Goal: Task Accomplishment & Management: Manage account settings

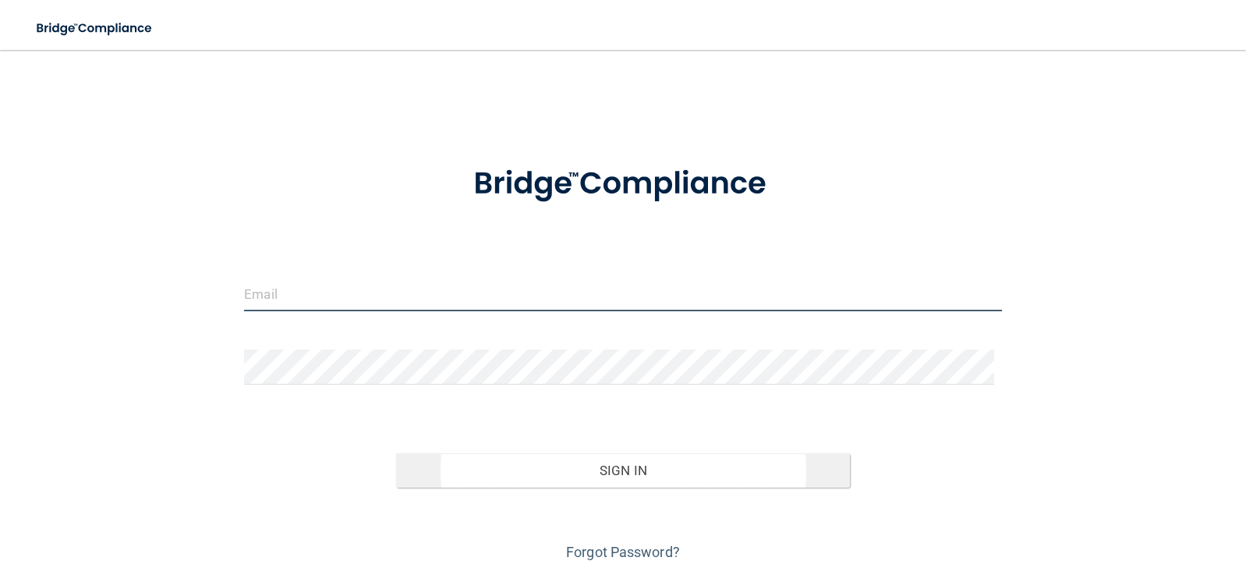
type input "[EMAIL_ADDRESS][DOMAIN_NAME]"
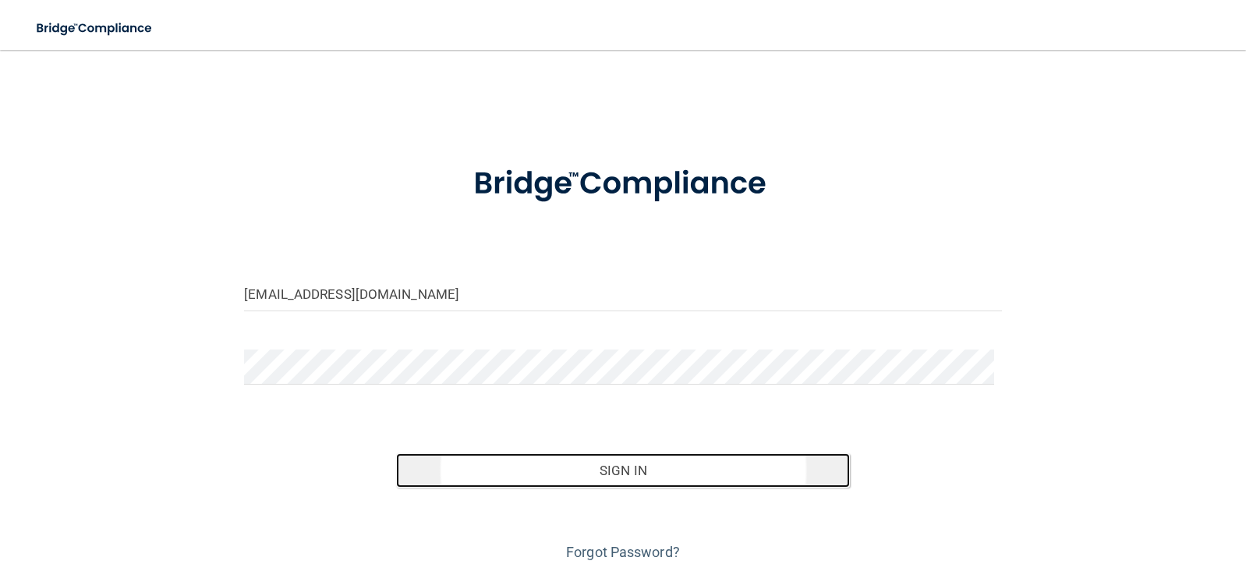
click at [612, 468] on button "Sign In" at bounding box center [623, 470] width 455 height 34
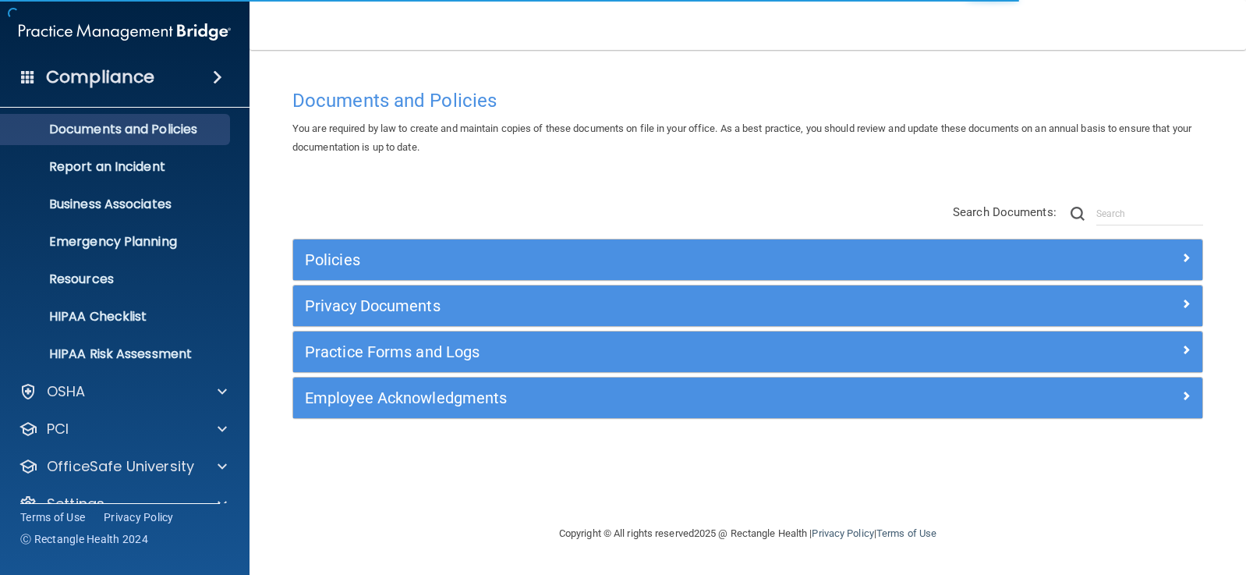
scroll to position [73, 0]
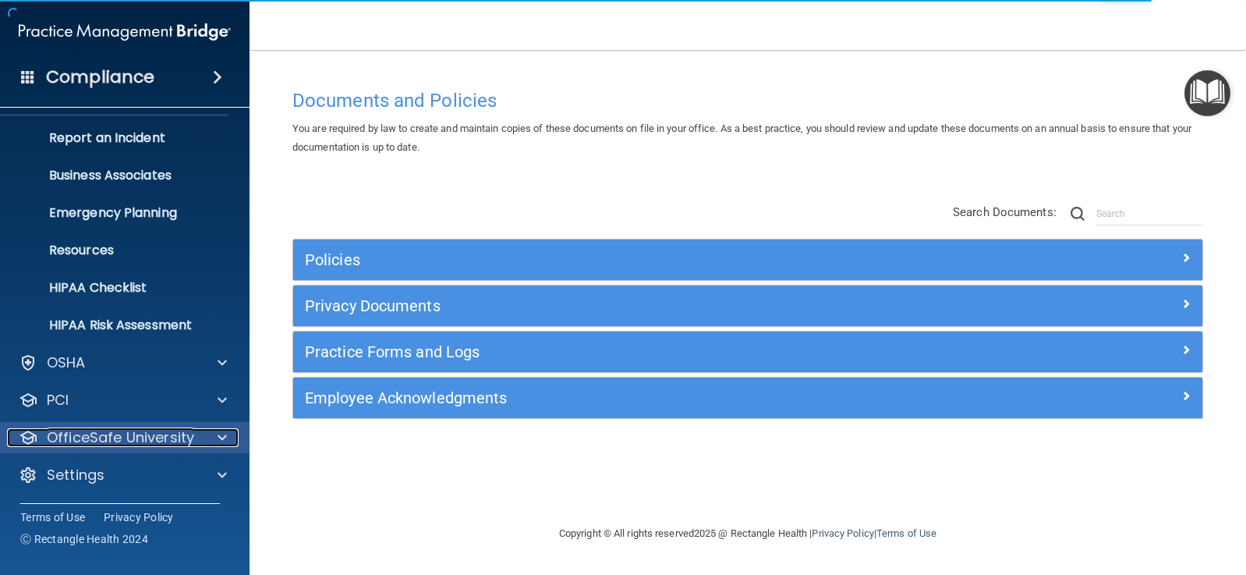
click at [96, 442] on p "OfficeSafe University" at bounding box center [120, 437] width 147 height 19
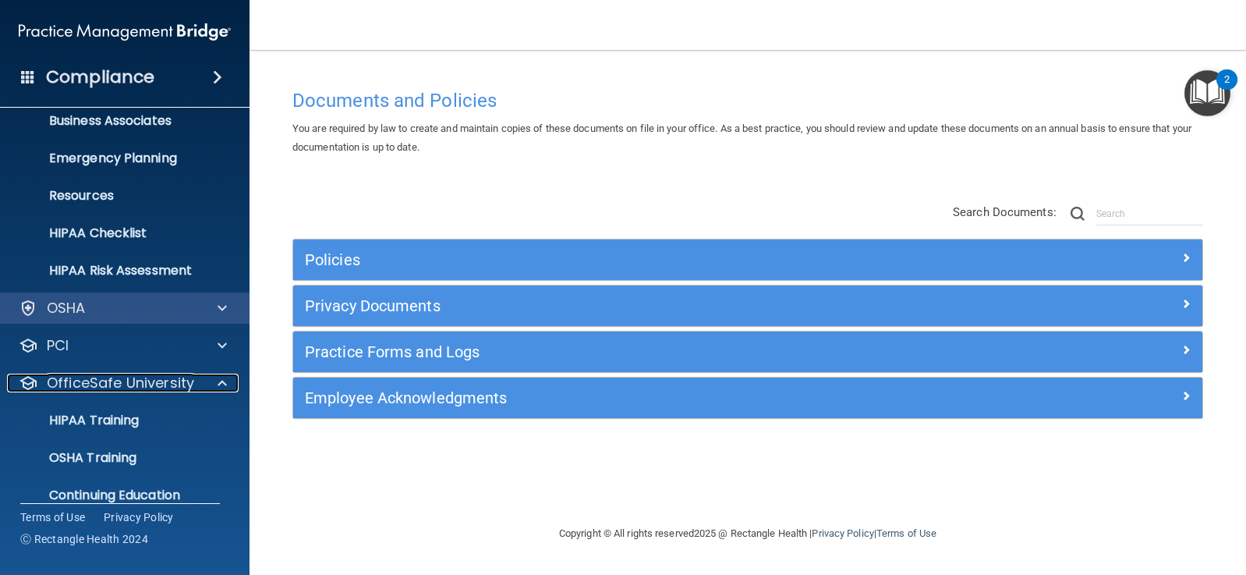
scroll to position [185, 0]
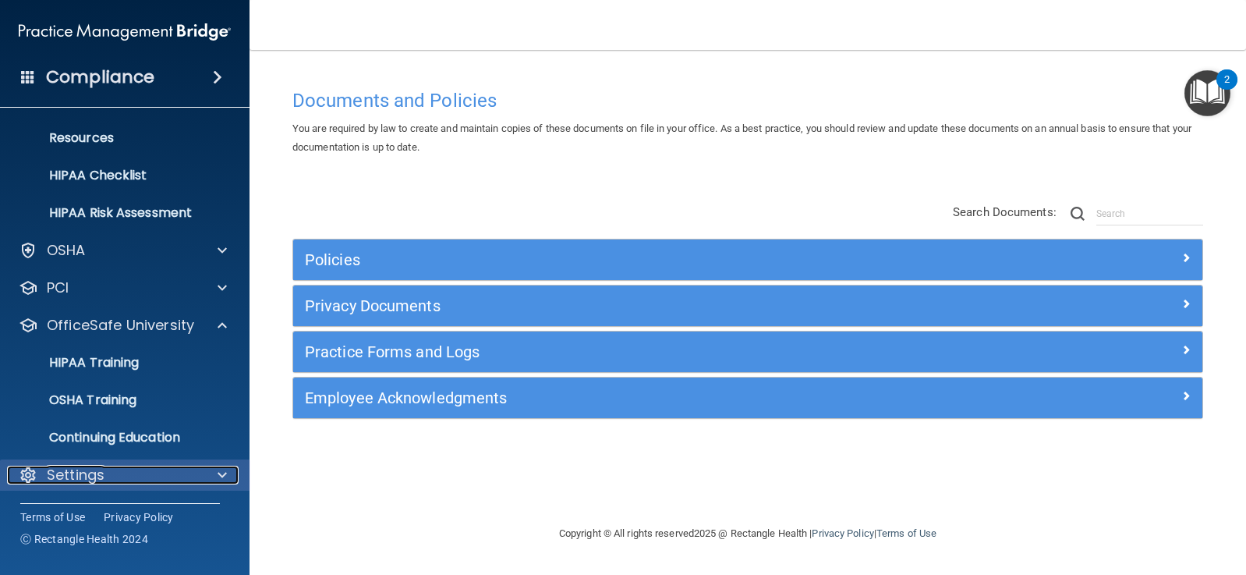
click at [76, 478] on p "Settings" at bounding box center [76, 475] width 58 height 19
click at [109, 470] on div "Settings" at bounding box center [103, 475] width 193 height 19
click at [218, 469] on span at bounding box center [222, 475] width 9 height 19
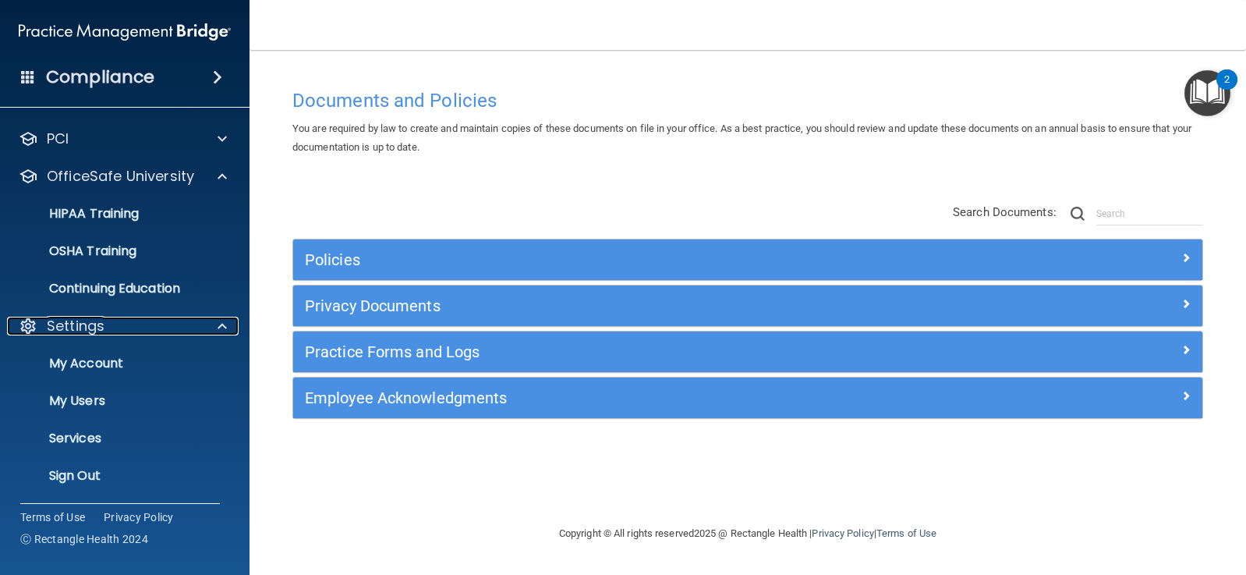
scroll to position [335, 0]
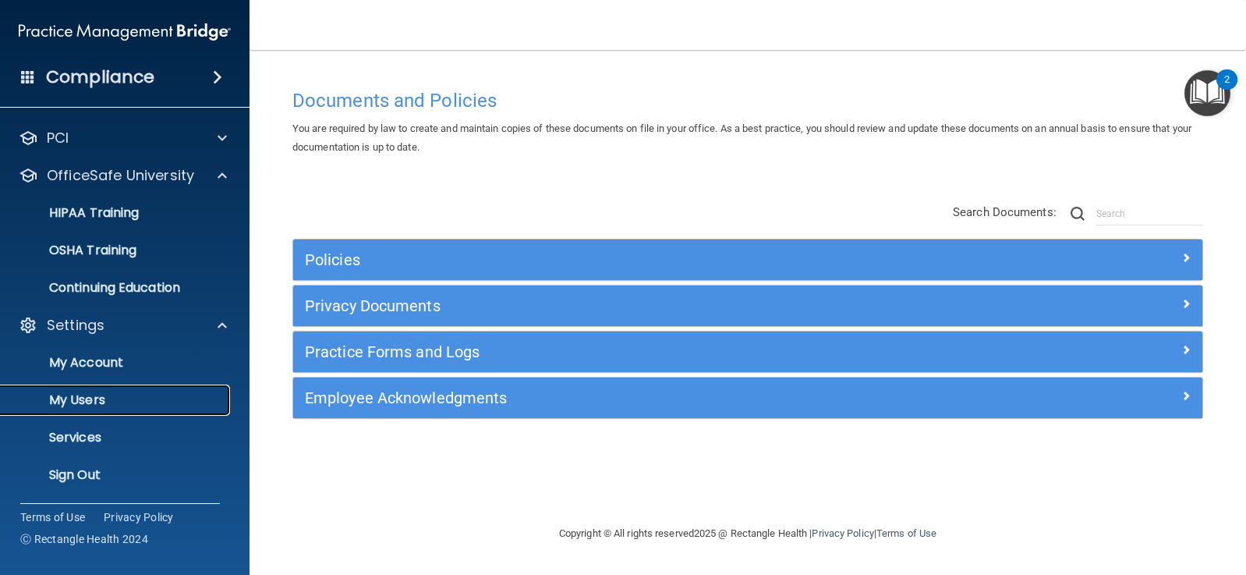
click at [90, 395] on p "My Users" at bounding box center [116, 400] width 213 height 16
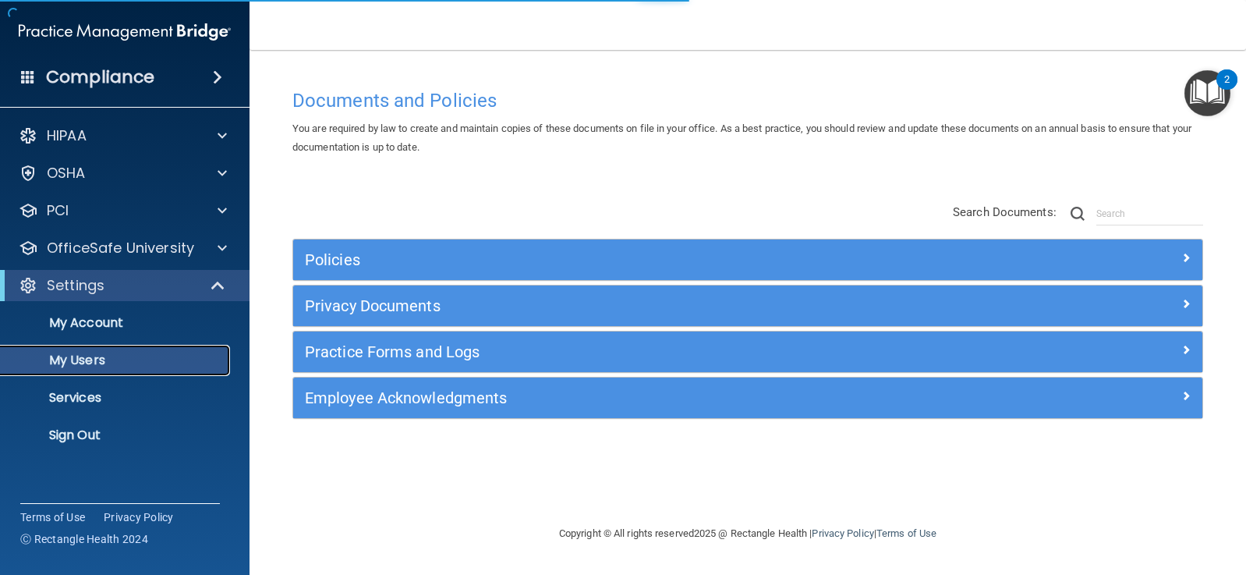
select select "20"
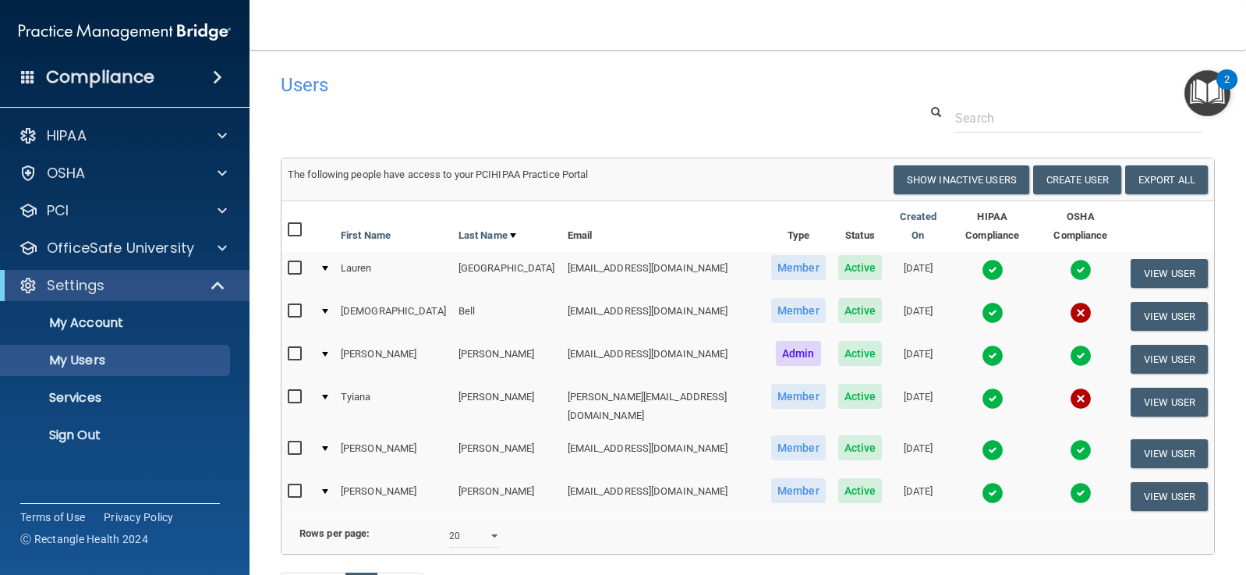
click at [296, 391] on input "checkbox" at bounding box center [297, 397] width 18 height 12
checkbox input "true"
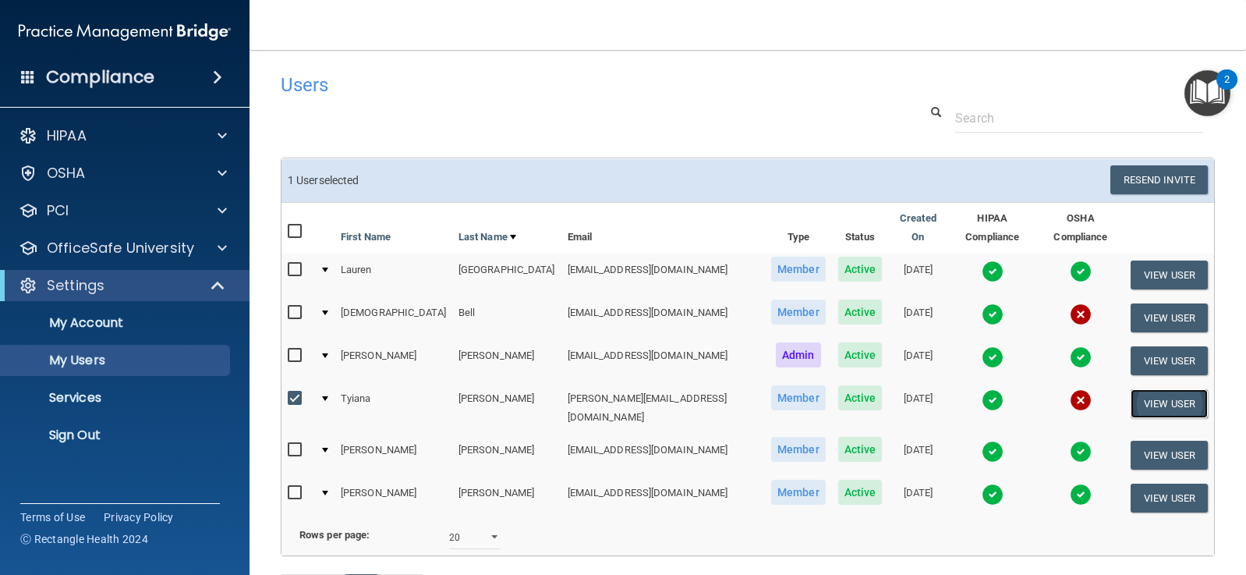
click at [1155, 391] on button "View User" at bounding box center [1169, 403] width 77 height 29
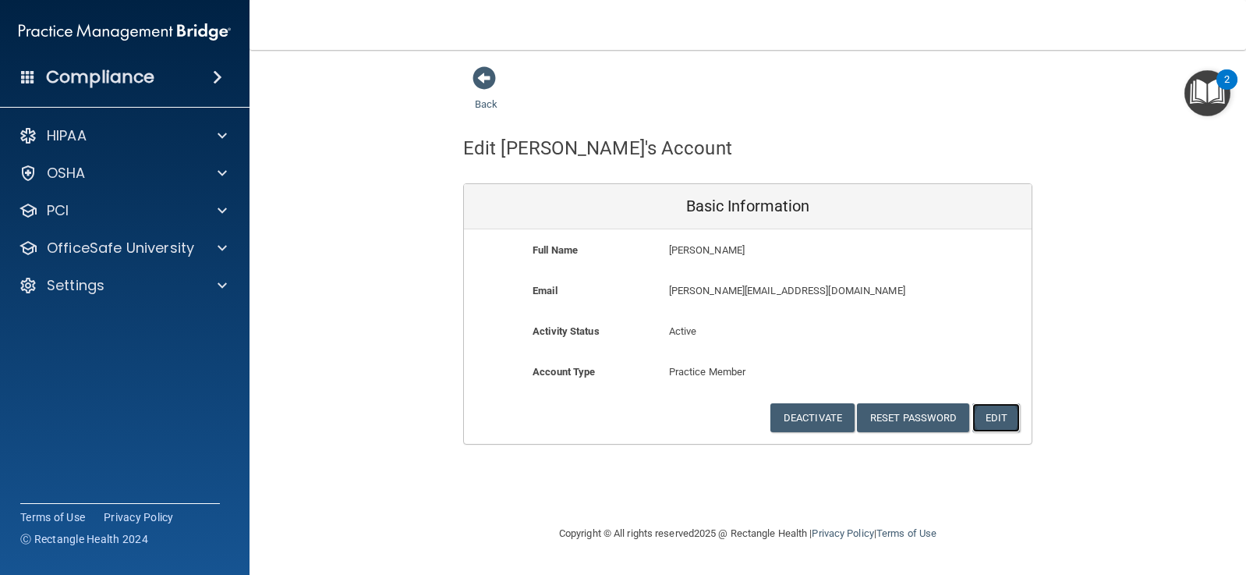
click at [998, 413] on button "Edit" at bounding box center [997, 417] width 48 height 29
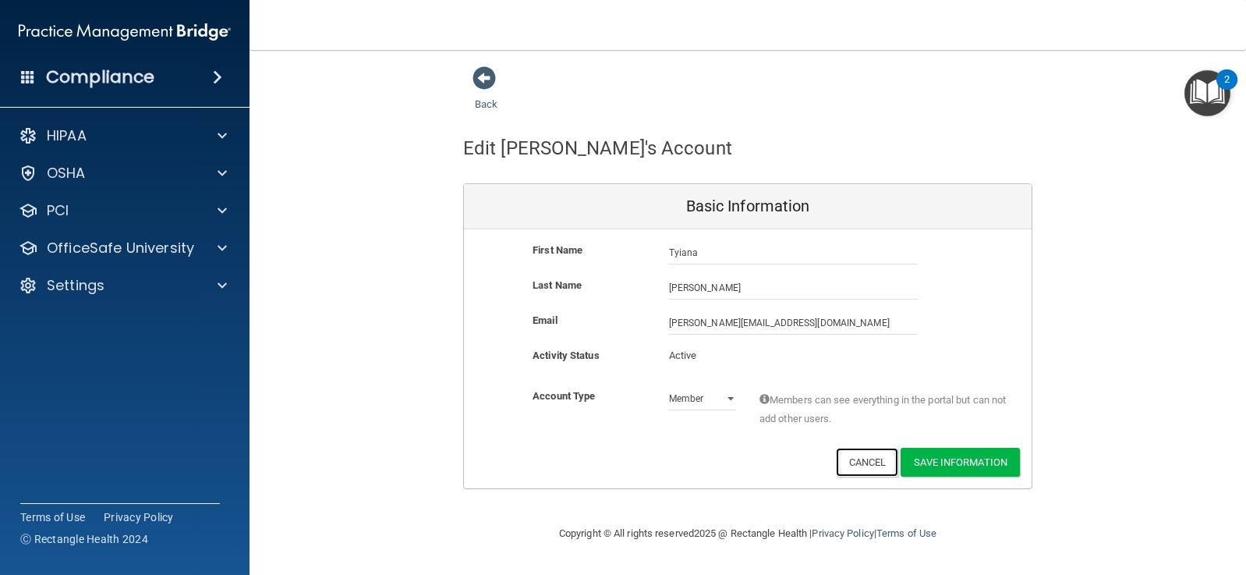
click at [860, 465] on button "Cancel" at bounding box center [867, 462] width 63 height 29
